Goal: Transaction & Acquisition: Book appointment/travel/reservation

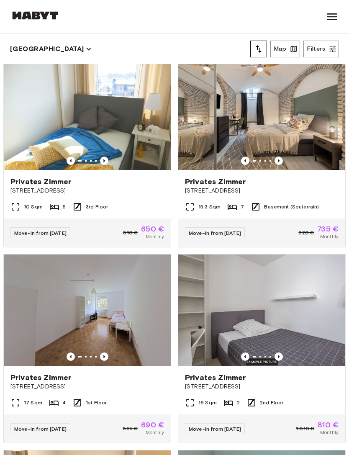
scroll to position [6, 0]
click at [299, 131] on img at bounding box center [261, 114] width 167 height 111
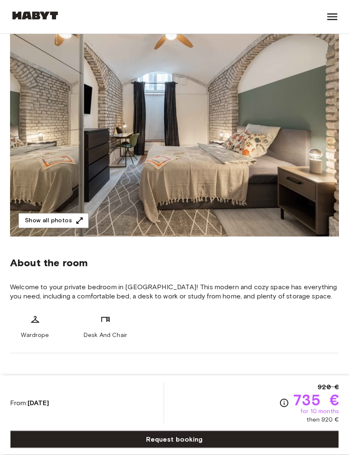
scroll to position [95, 0]
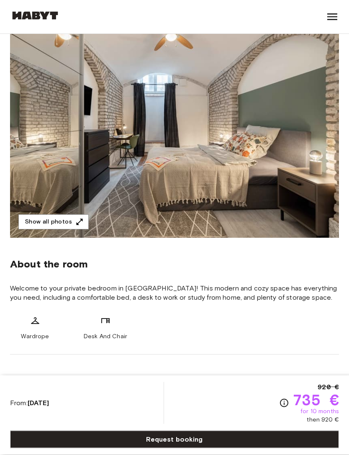
click at [41, 218] on button "Show all photos" at bounding box center [53, 222] width 70 height 15
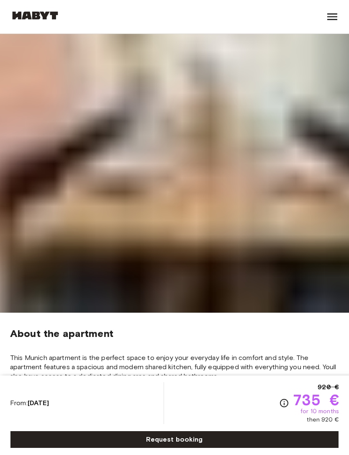
scroll to position [146, 0]
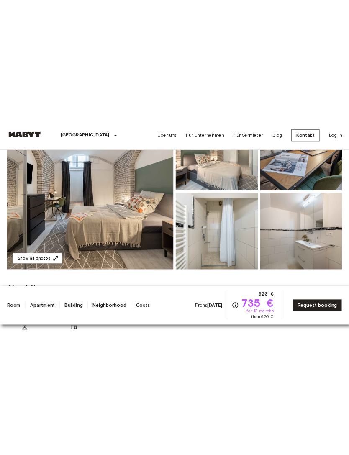
scroll to position [46, 0]
